Goal: Navigation & Orientation: Find specific page/section

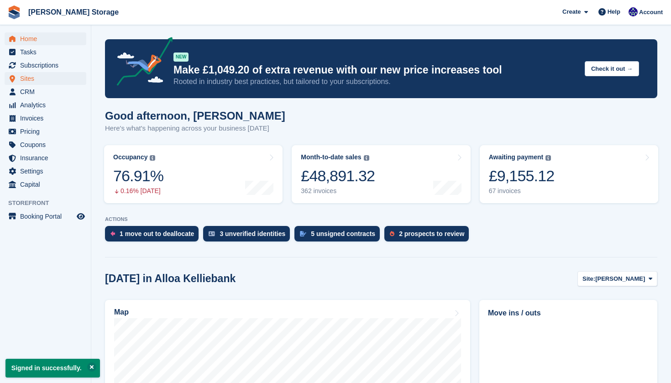
click at [43, 83] on span "Sites" at bounding box center [47, 78] width 55 height 13
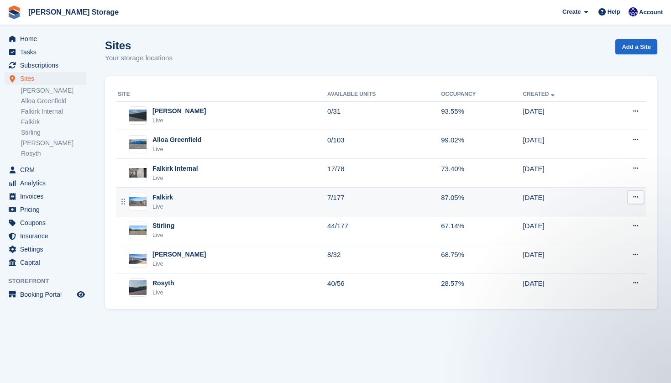
click at [194, 200] on div "Falkirk Live" at bounding box center [222, 202] width 209 height 19
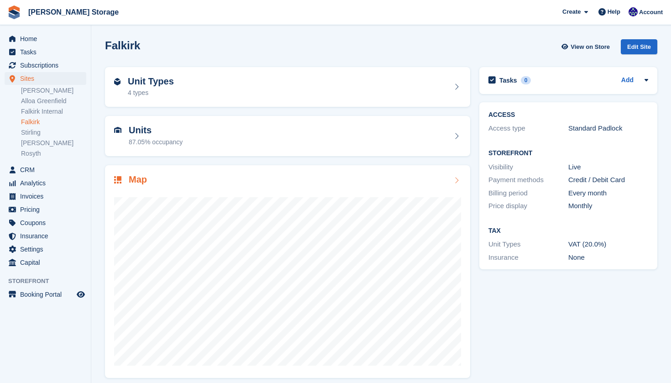
click at [412, 187] on div at bounding box center [287, 277] width 347 height 183
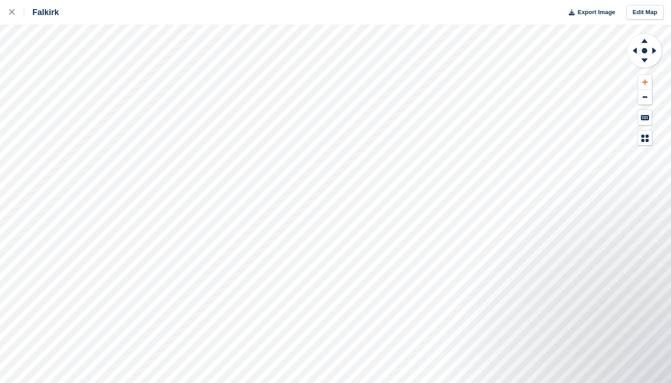
click at [646, 82] on icon at bounding box center [644, 81] width 5 height 5
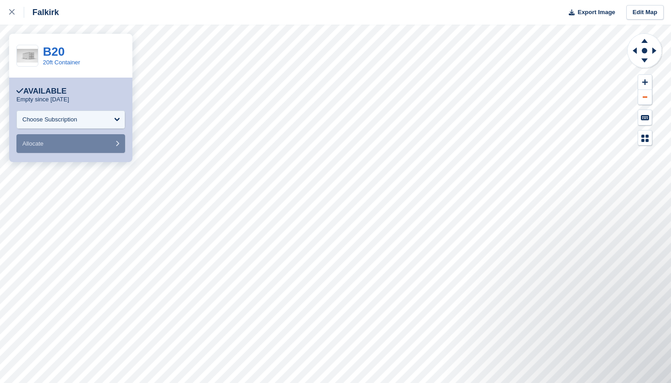
click at [643, 94] on button at bounding box center [645, 97] width 14 height 15
click at [638, 52] on icon at bounding box center [633, 51] width 11 height 24
click at [644, 61] on icon at bounding box center [644, 60] width 6 height 4
click at [645, 41] on icon at bounding box center [644, 41] width 6 height 4
